Goal: Transaction & Acquisition: Purchase product/service

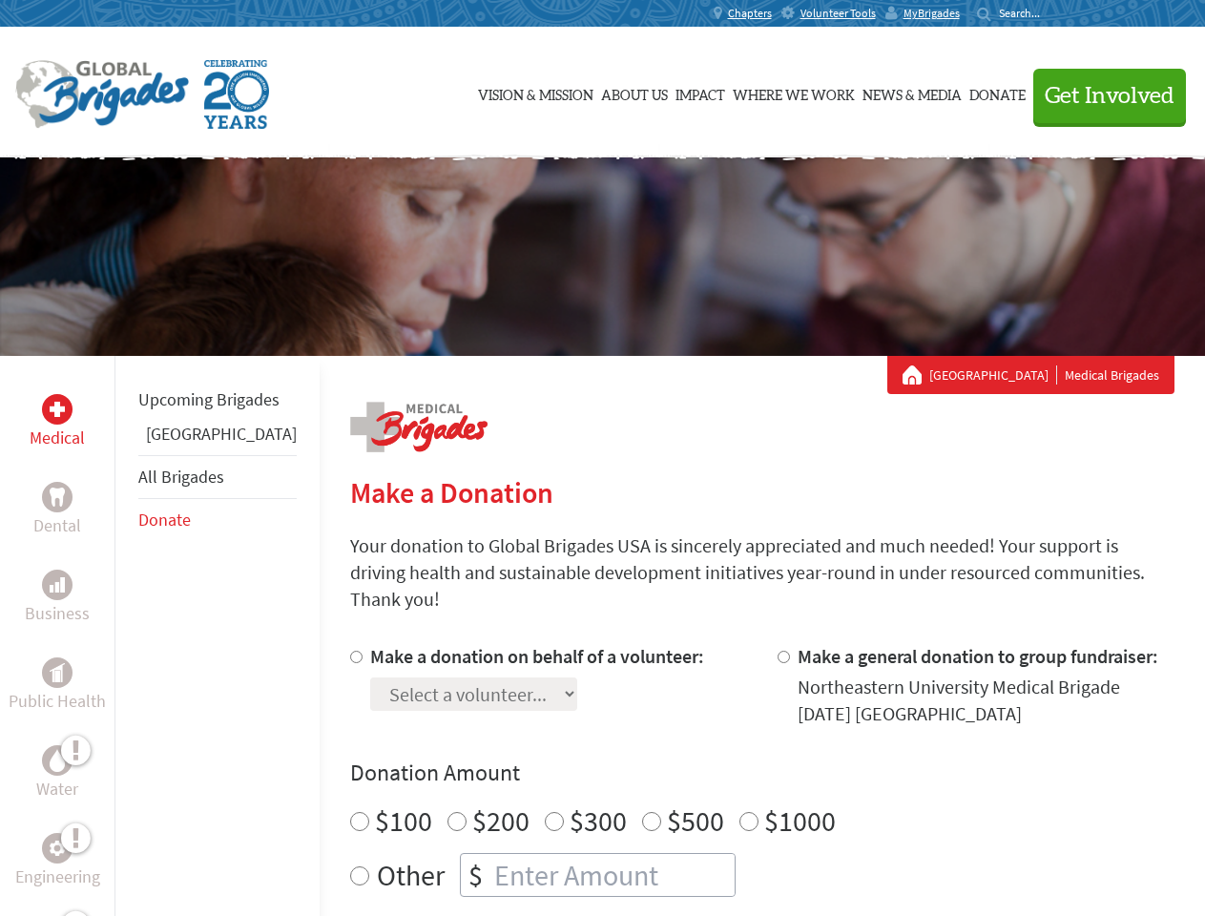
click at [1053, 13] on div "Search for:" at bounding box center [1015, 13] width 76 height 15
click at [1101, 95] on span "Get Involved" at bounding box center [1110, 96] width 130 height 23
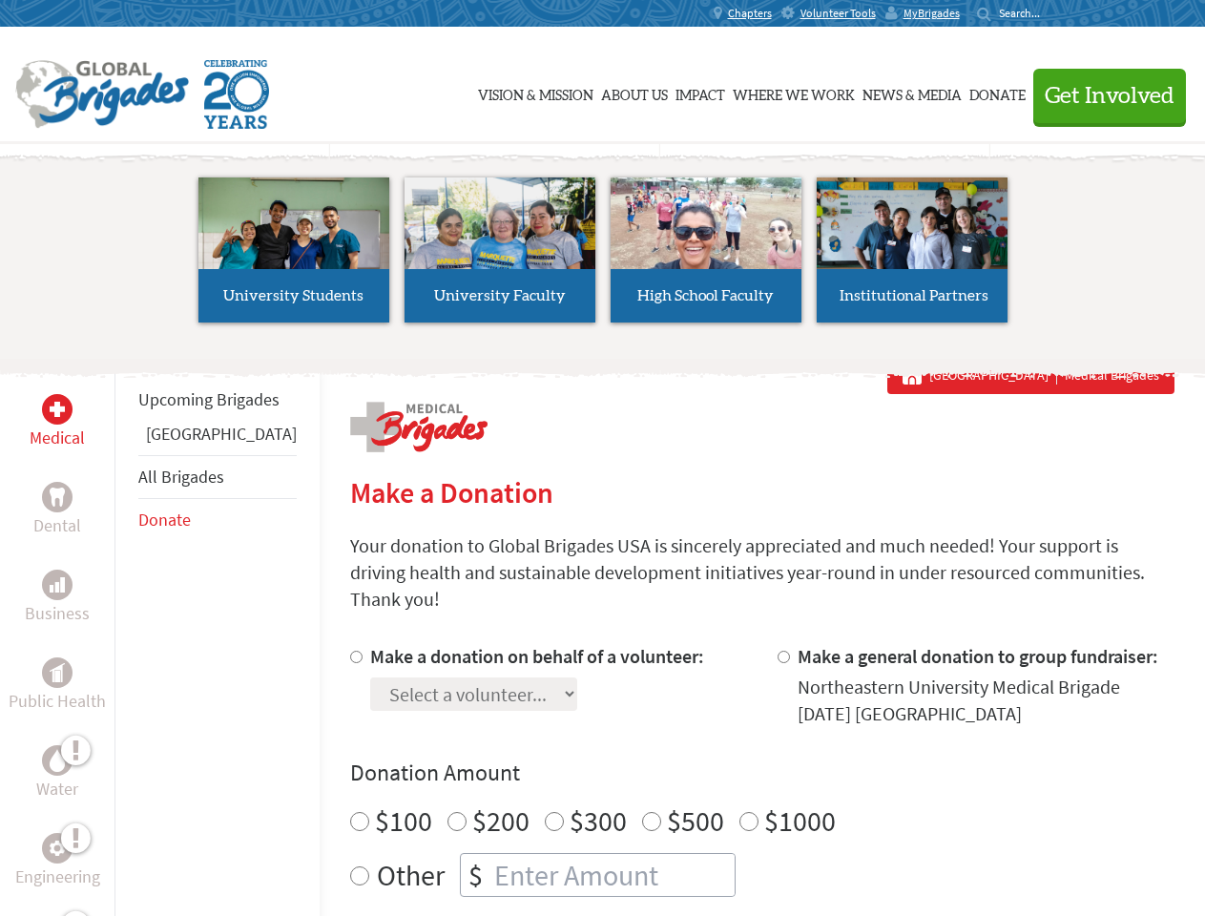
click at [603, 257] on li "High School Faculty" at bounding box center [706, 250] width 206 height 176
click at [126, 635] on div "Upcoming Brigades Panama All Brigades Donate" at bounding box center [216, 814] width 205 height 916
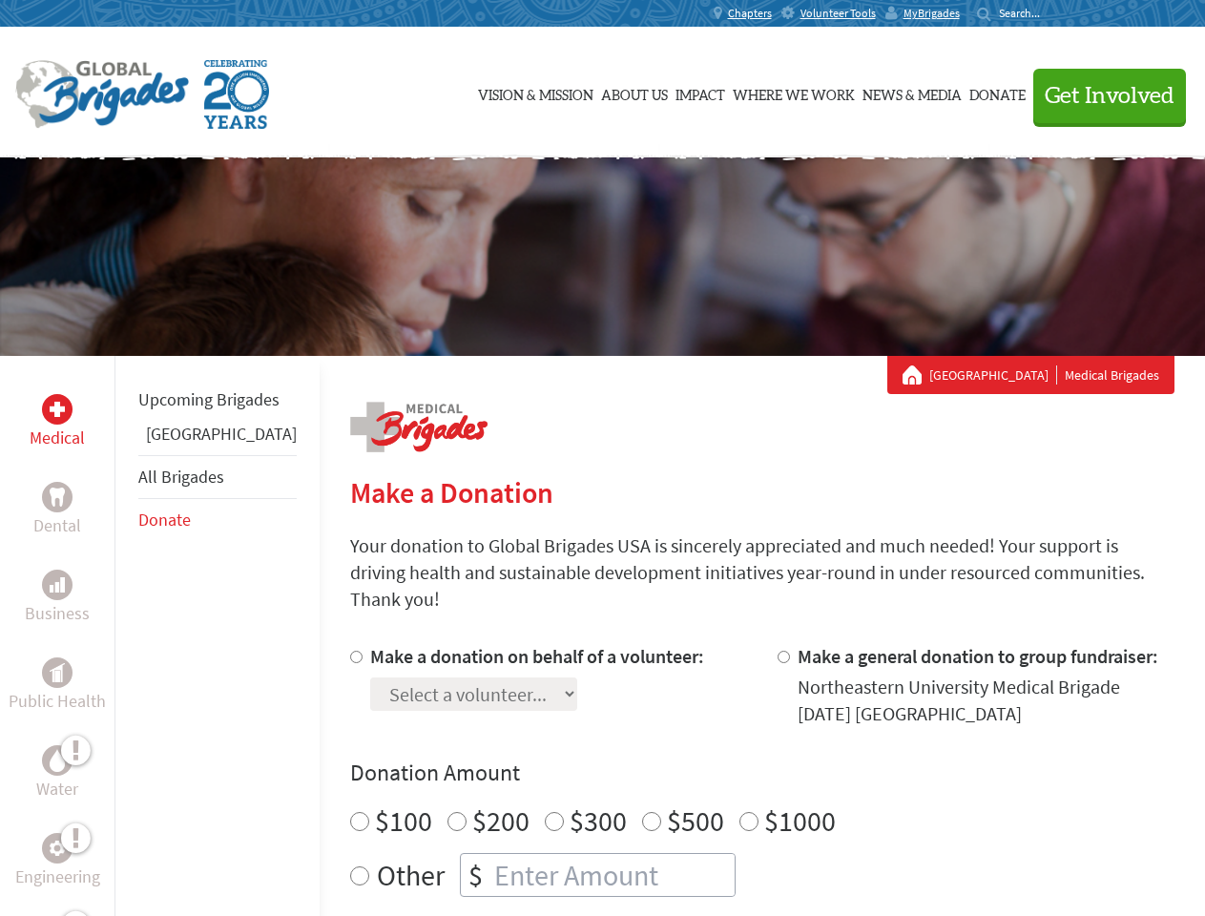
click at [729, 766] on div "Donation Amount $100 $200 $300 $500 $1000 Other $" at bounding box center [762, 826] width 824 height 139
click at [350, 651] on input "Make a donation on behalf of a volunteer:" at bounding box center [356, 657] width 12 height 12
radio input "true"
click at [777, 651] on input "Make a general donation to group fundraiser:" at bounding box center [783, 657] width 12 height 12
radio input "true"
